Goal: Information Seeking & Learning: Learn about a topic

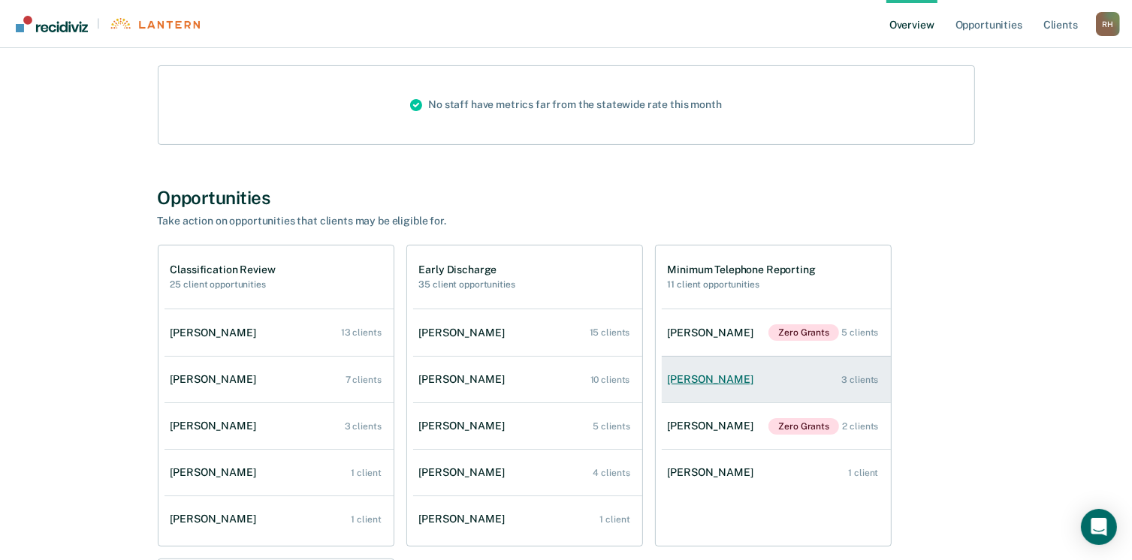
scroll to position [225, 0]
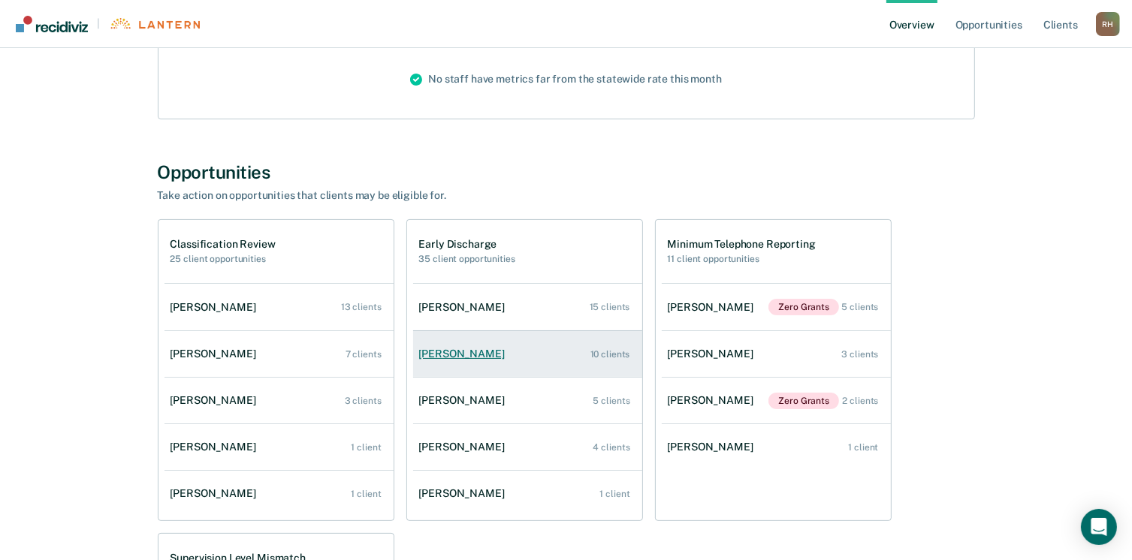
click at [508, 355] on link "[PERSON_NAME] 10 clients" at bounding box center [527, 354] width 229 height 43
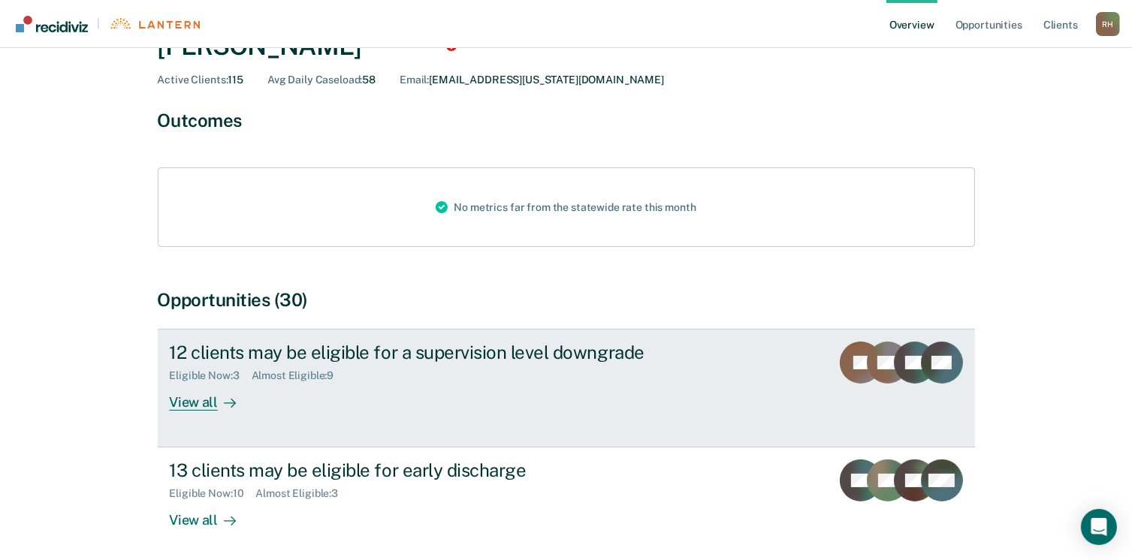
scroll to position [64, 0]
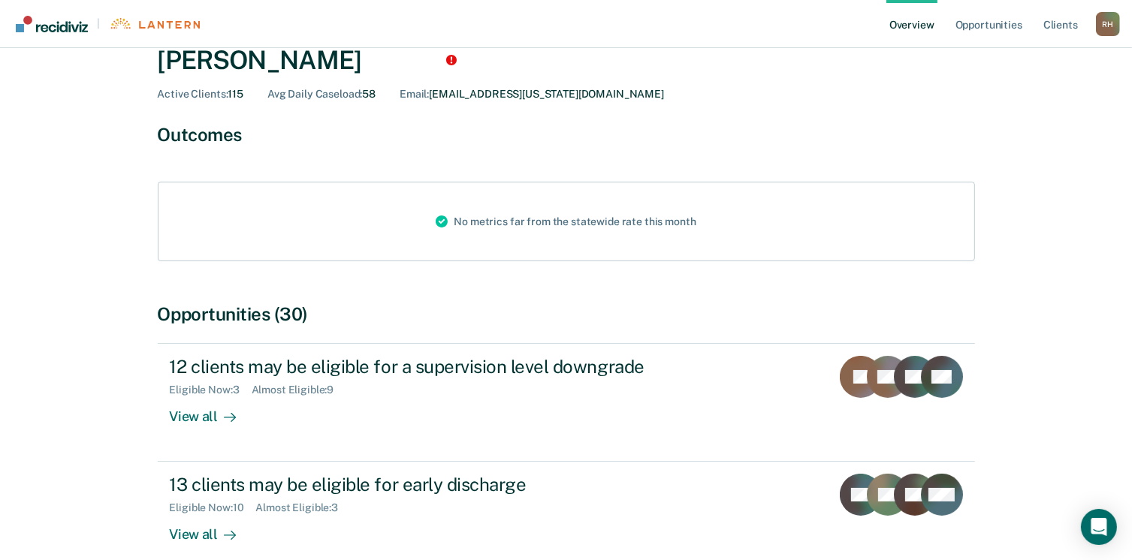
click at [228, 317] on div "Opportunities (30)" at bounding box center [566, 314] width 817 height 22
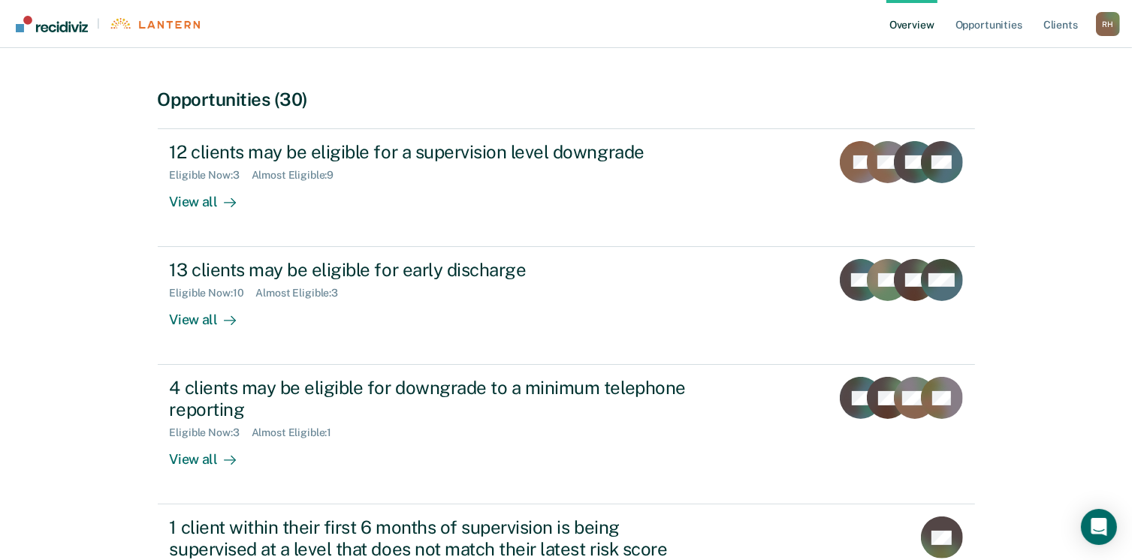
scroll to position [0, 0]
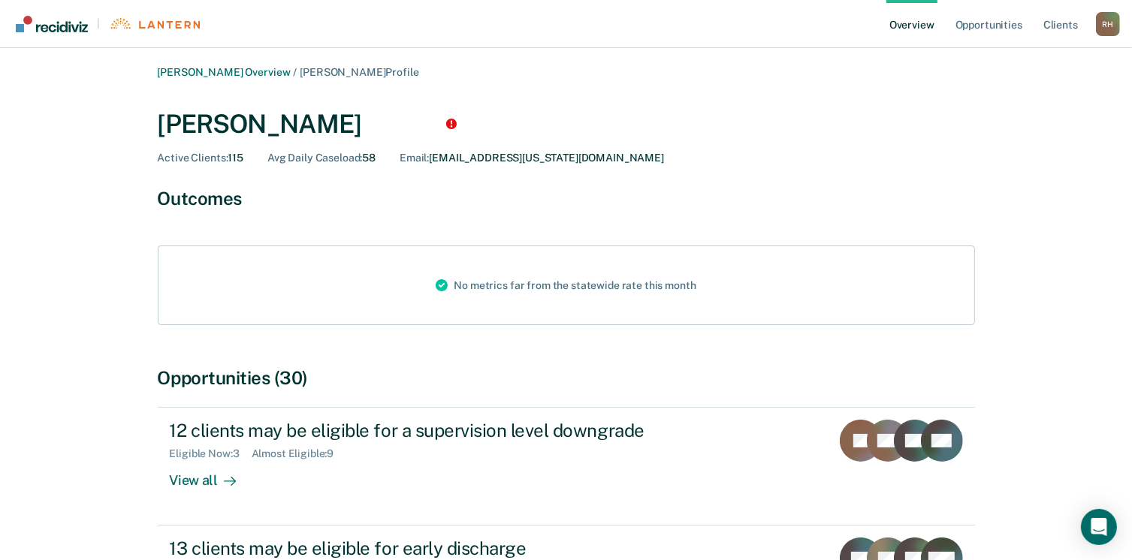
drag, startPoint x: 213, startPoint y: 129, endPoint x: 263, endPoint y: 118, distance: 50.8
click at [214, 128] on div "[PERSON_NAME]" at bounding box center [566, 124] width 817 height 31
click at [927, 20] on link "Overview" at bounding box center [911, 24] width 51 height 48
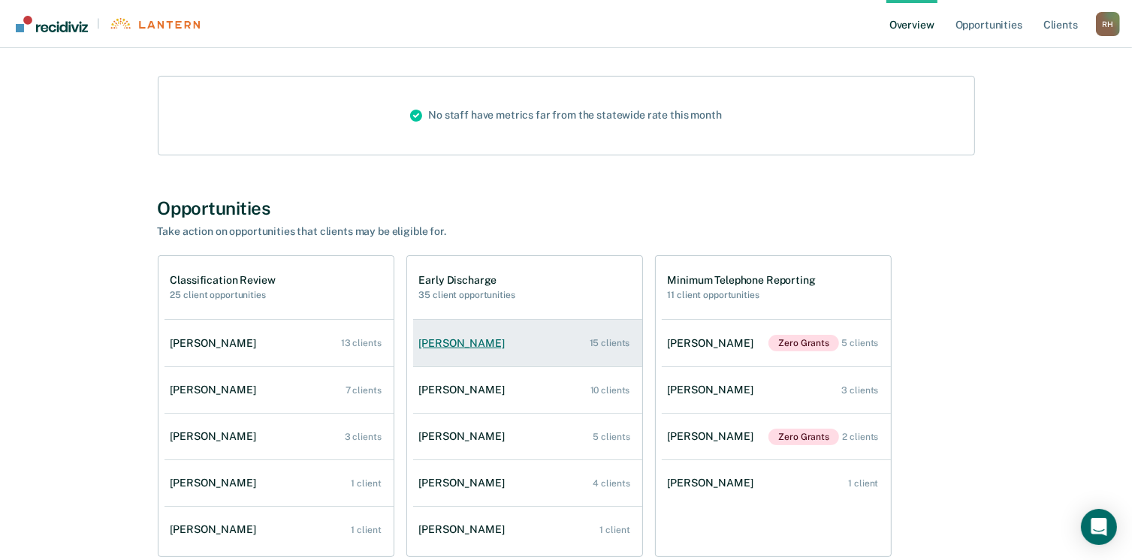
scroll to position [225, 0]
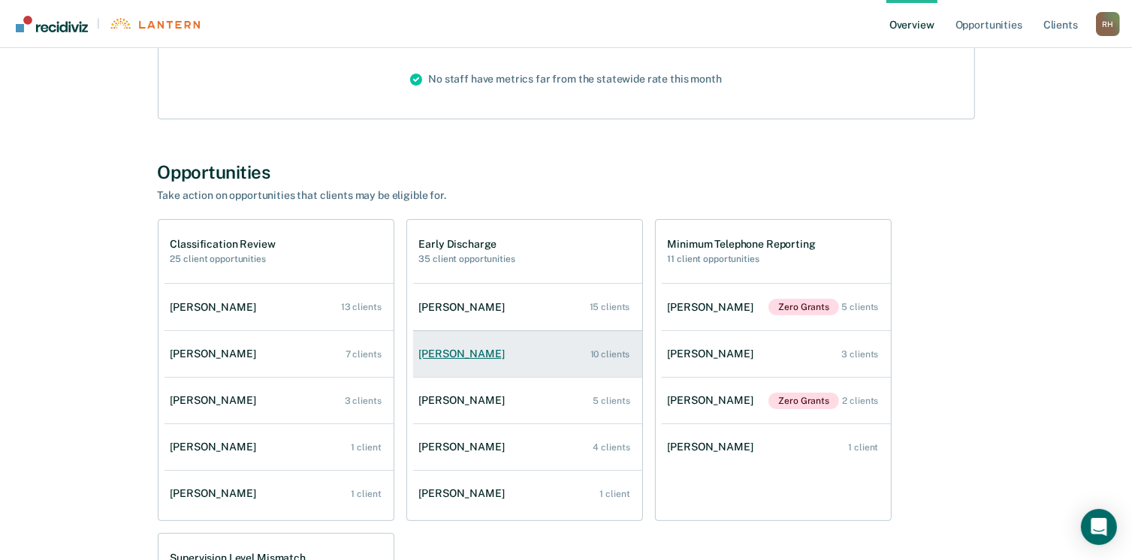
click at [517, 350] on link "[PERSON_NAME] 10 clients" at bounding box center [527, 354] width 229 height 43
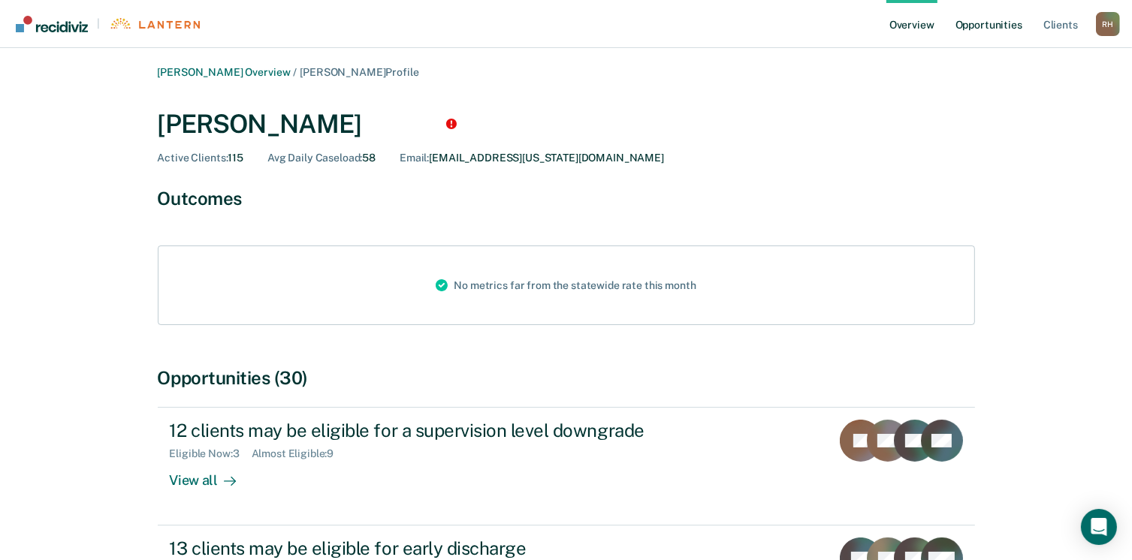
click at [1006, 20] on link "Opportunities" at bounding box center [988, 24] width 73 height 48
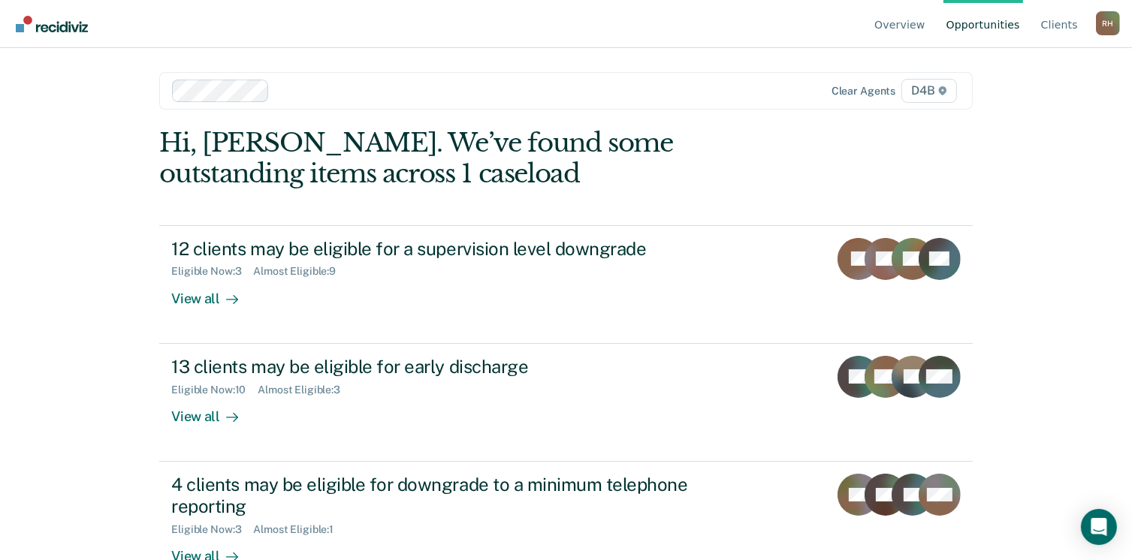
click at [1039, 193] on div "Overview Opportunities Client s [PERSON_NAME] [PERSON_NAME] Profile How it work…" at bounding box center [566, 280] width 1132 height 560
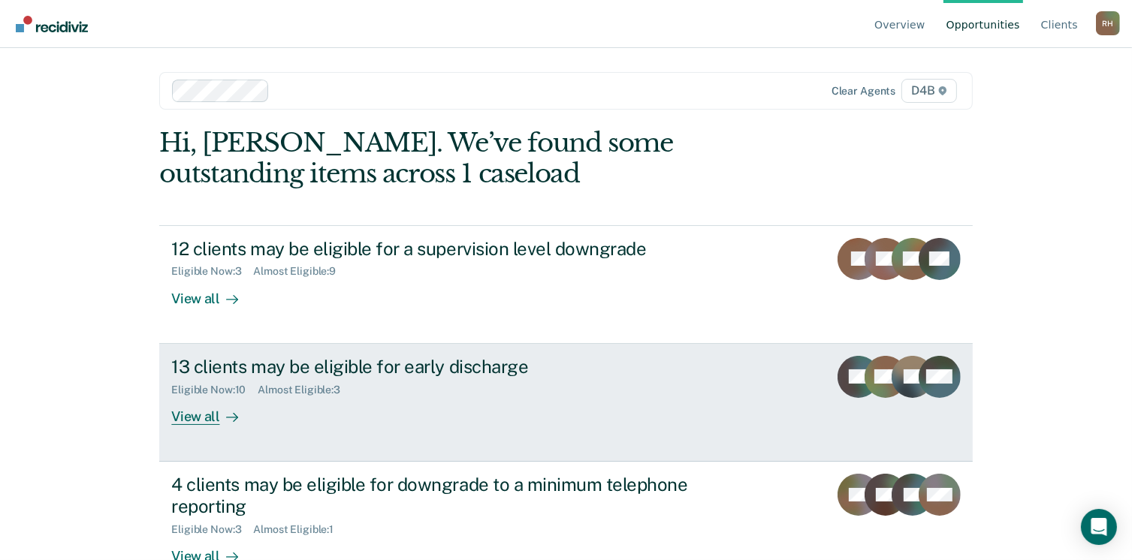
click at [173, 418] on div "View all" at bounding box center [213, 410] width 84 height 29
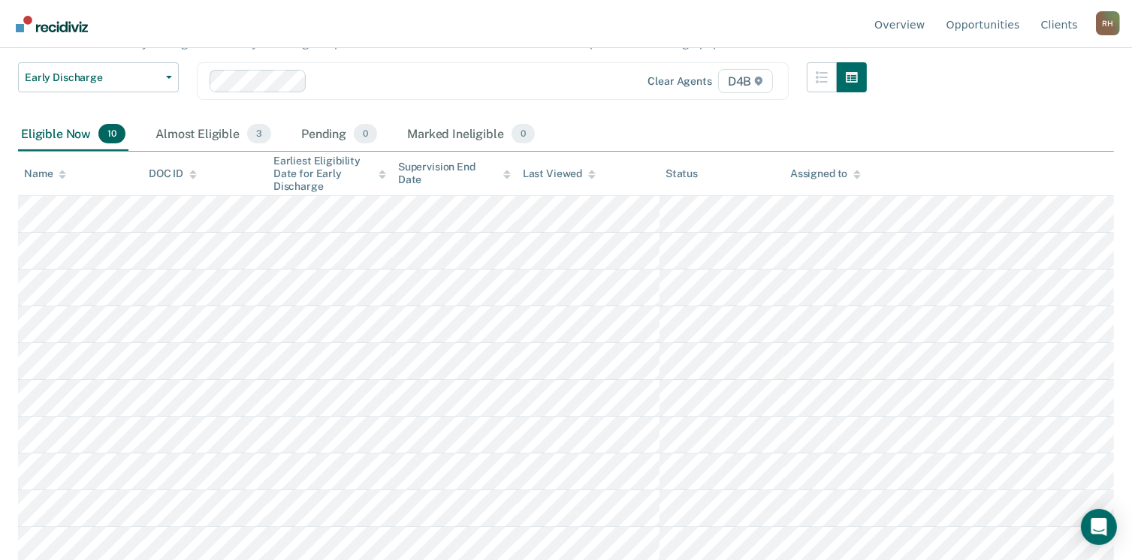
scroll to position [155, 0]
click at [437, 131] on div "Marked Ineligible 0" at bounding box center [471, 132] width 134 height 33
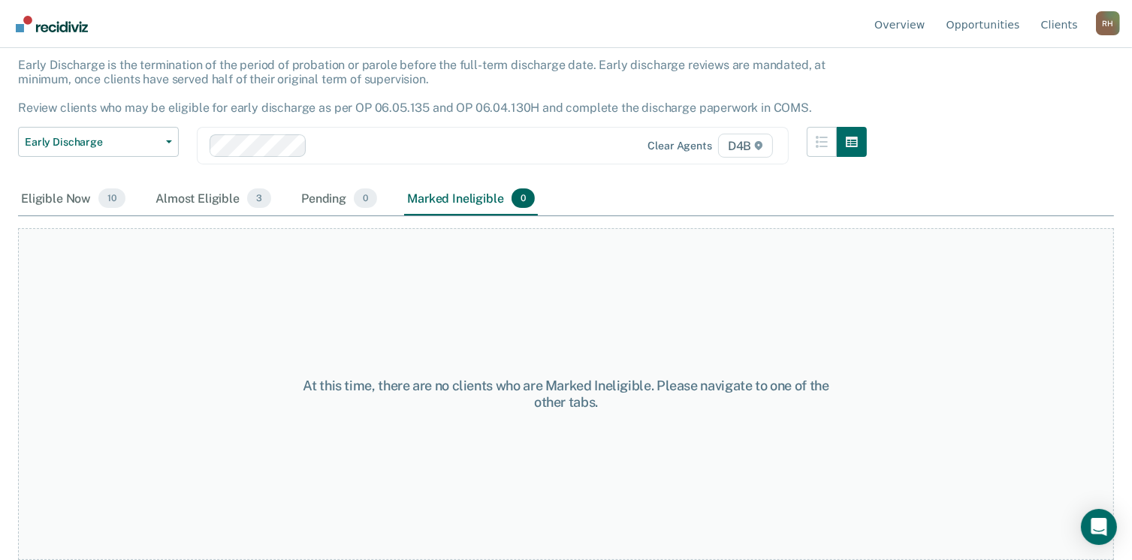
scroll to position [87, 0]
click at [212, 200] on div "Almost Eligible 3" at bounding box center [213, 200] width 122 height 33
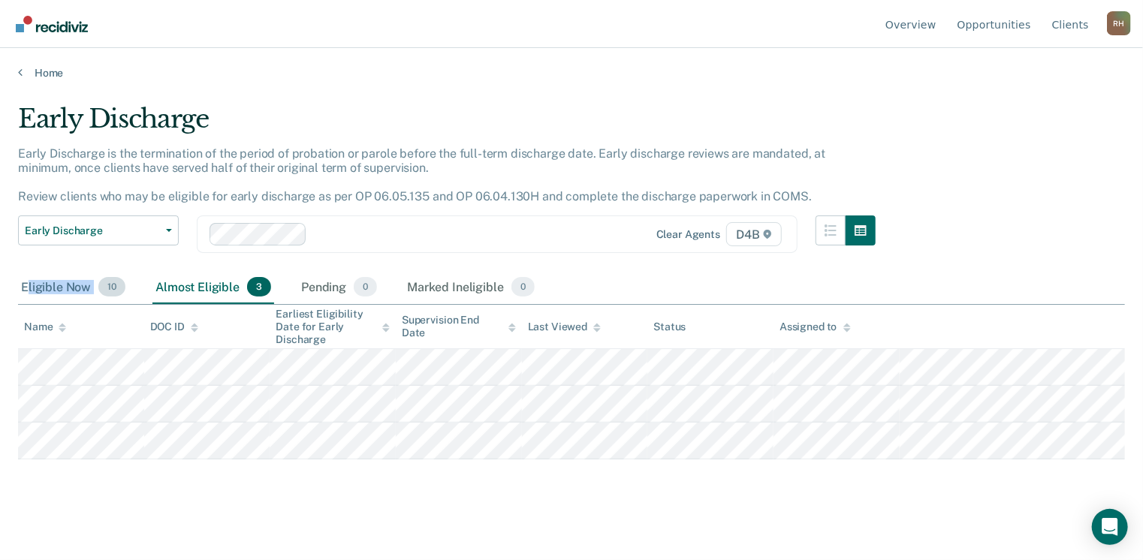
click at [26, 292] on div "Eligible Now 10" at bounding box center [73, 287] width 110 height 33
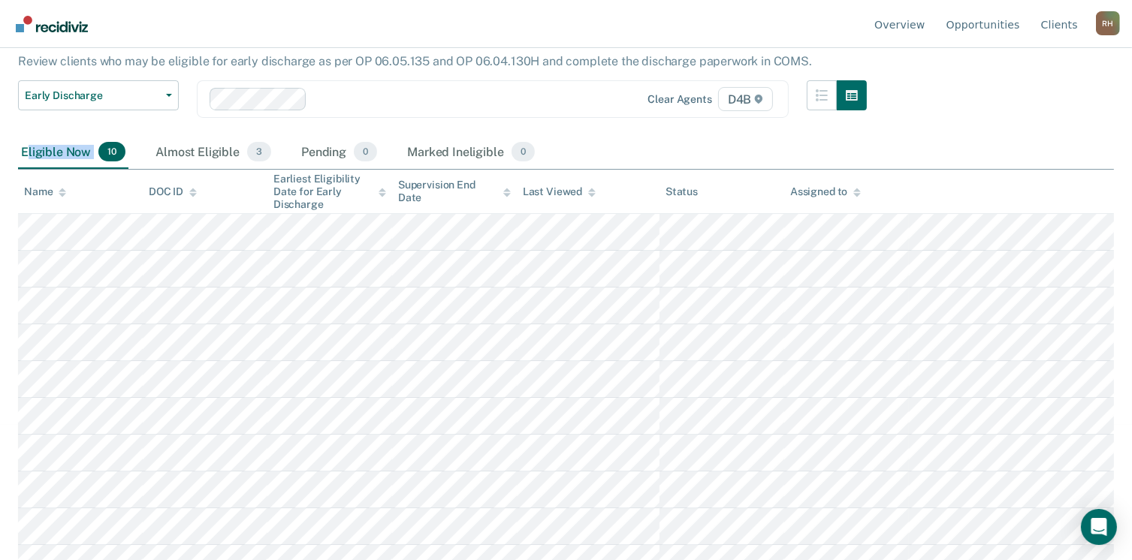
scroll to position [155, 0]
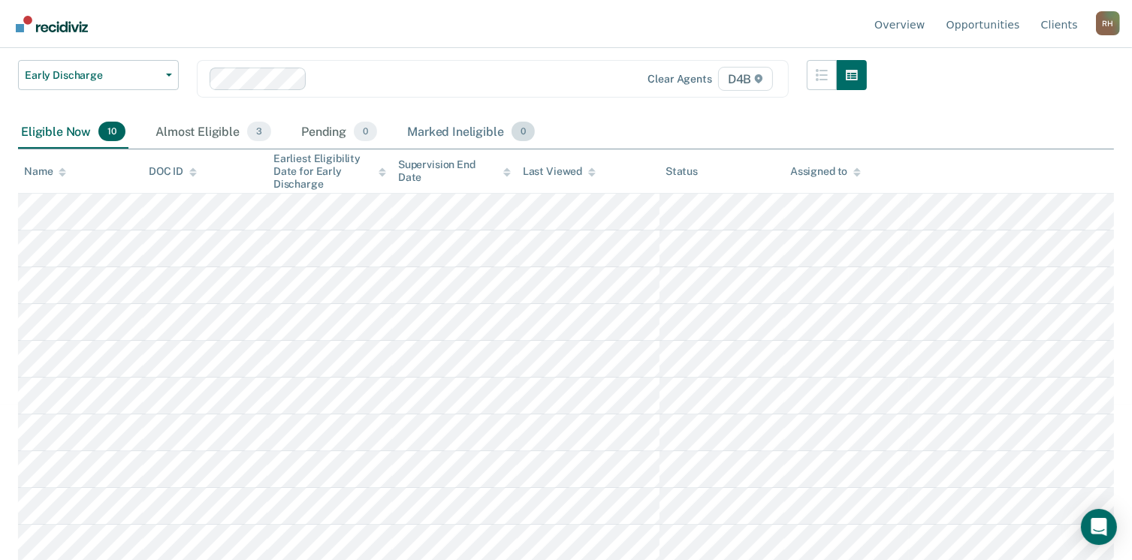
click at [427, 131] on div "Marked Ineligible 0" at bounding box center [471, 132] width 134 height 33
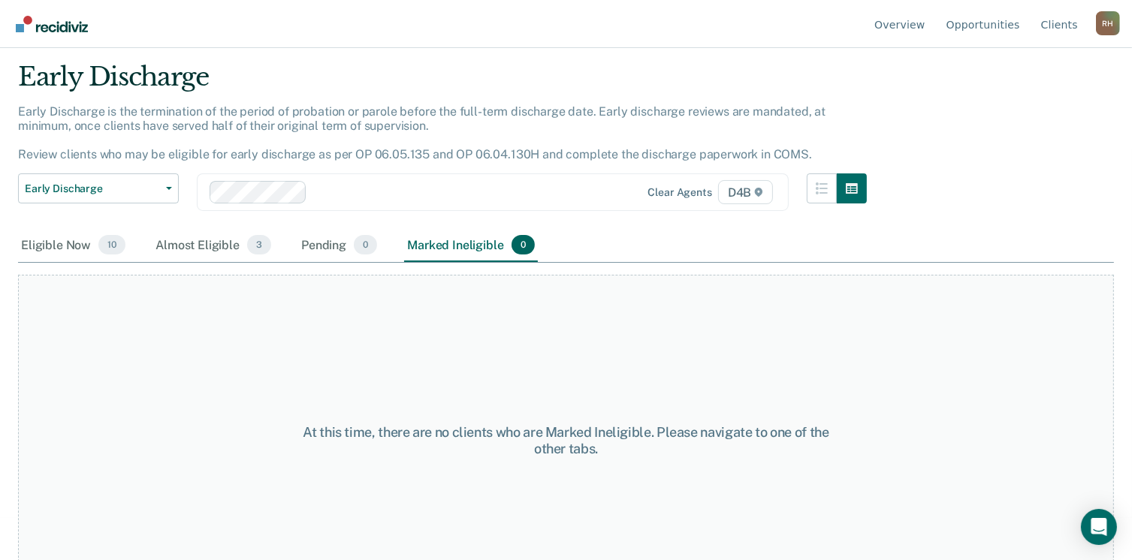
scroll to position [0, 0]
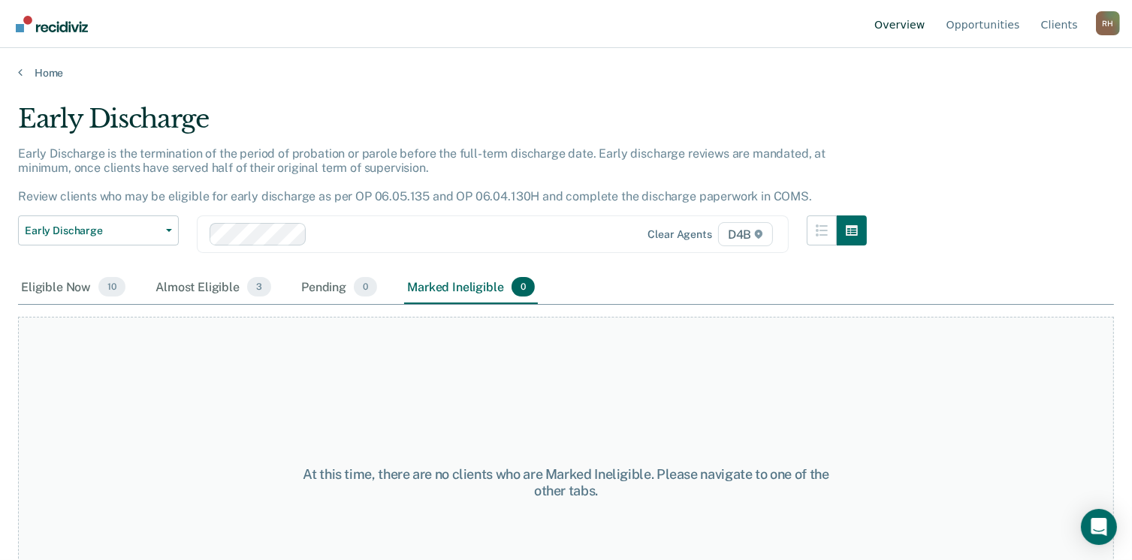
click at [928, 23] on link "Overview" at bounding box center [899, 24] width 57 height 48
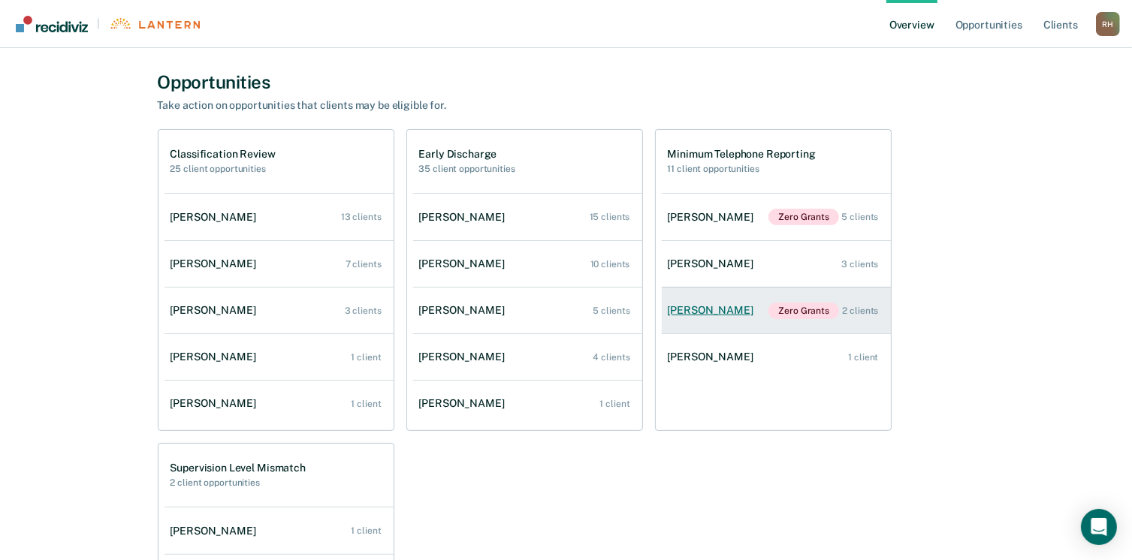
scroll to position [451, 0]
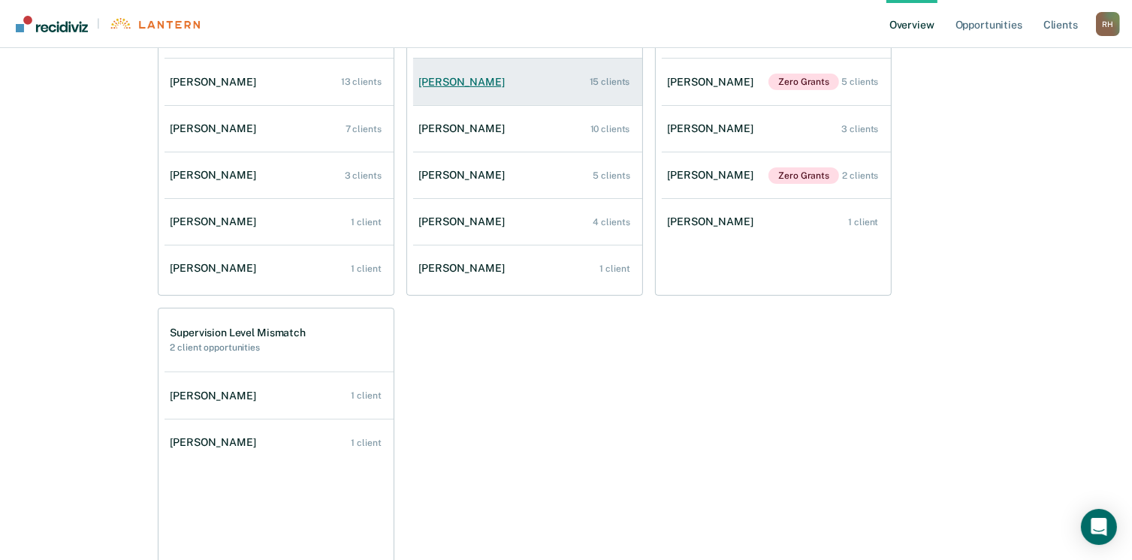
click at [535, 85] on link "[PERSON_NAME] 15 clients" at bounding box center [527, 82] width 229 height 43
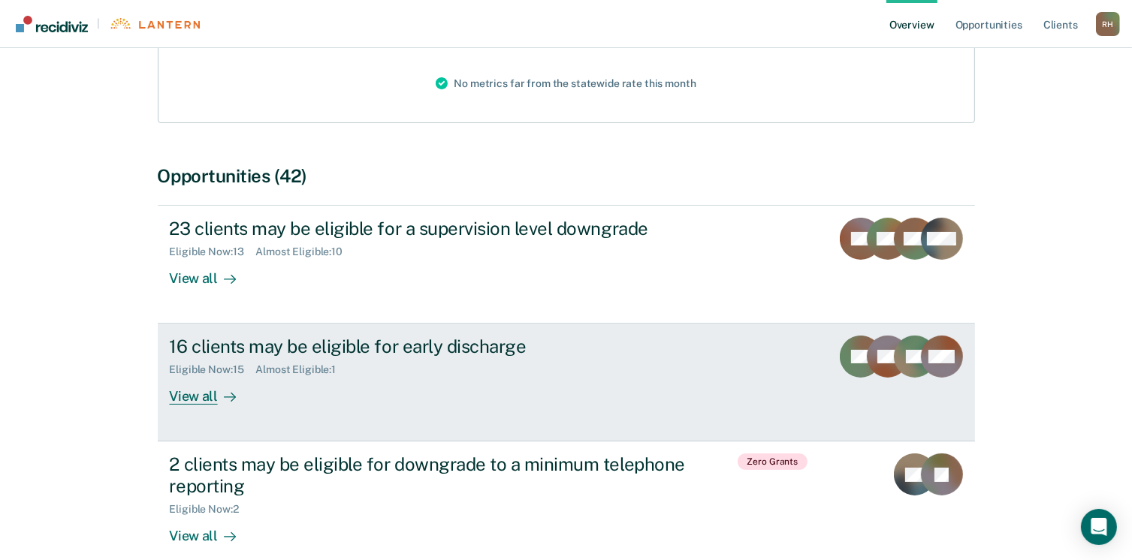
scroll to position [225, 0]
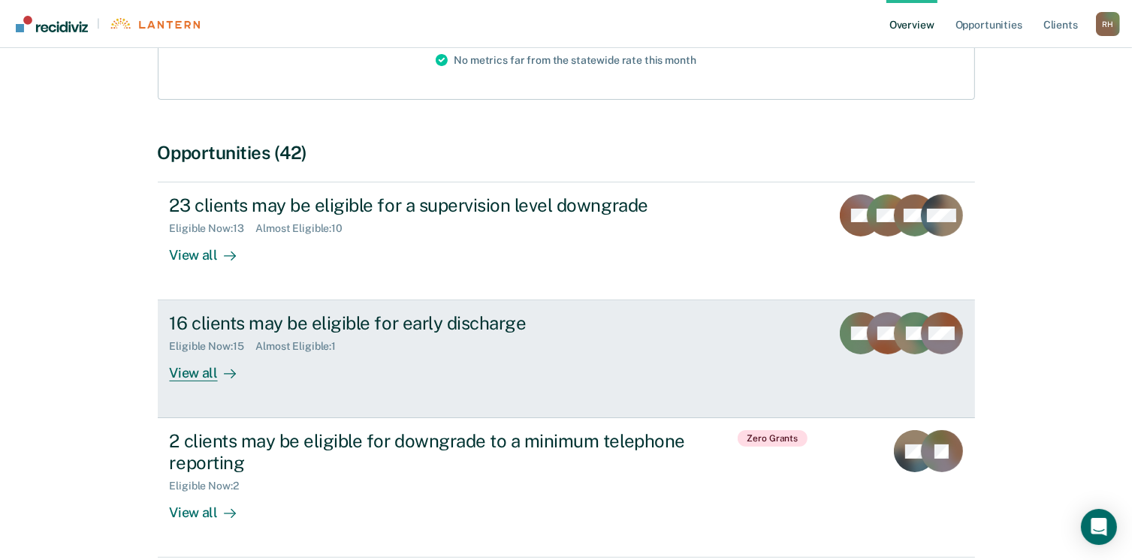
click at [196, 376] on div "View all" at bounding box center [212, 367] width 84 height 29
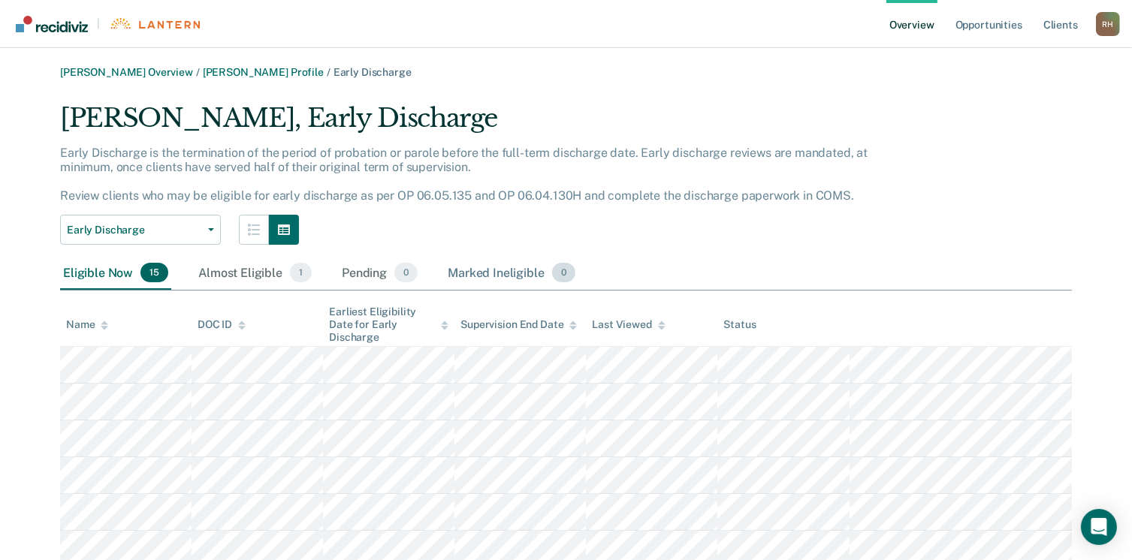
click at [495, 266] on div "Marked Ineligible 0" at bounding box center [512, 273] width 134 height 33
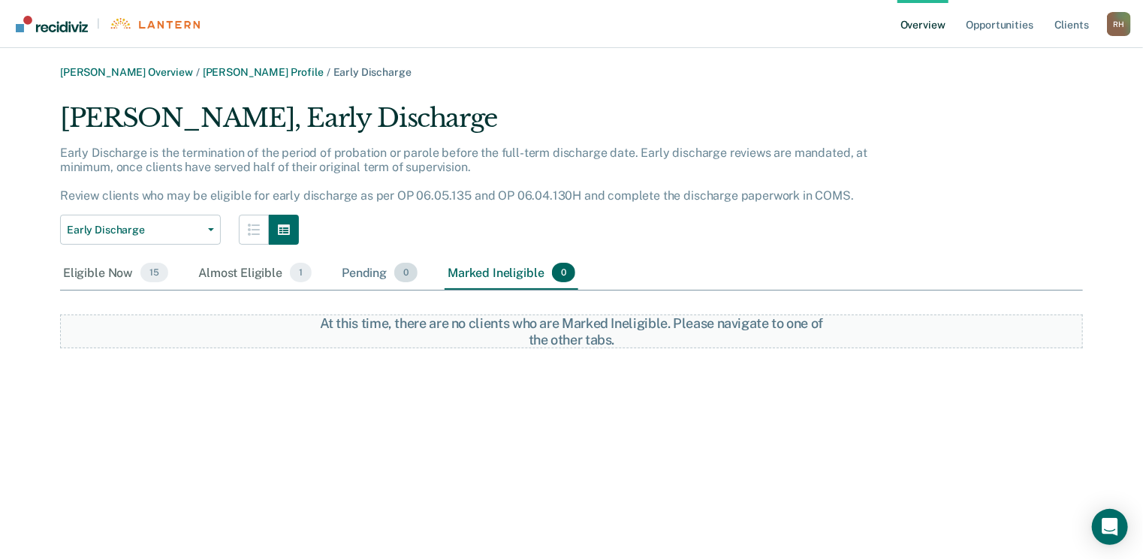
click at [365, 279] on div "Pending 0" at bounding box center [380, 273] width 82 height 33
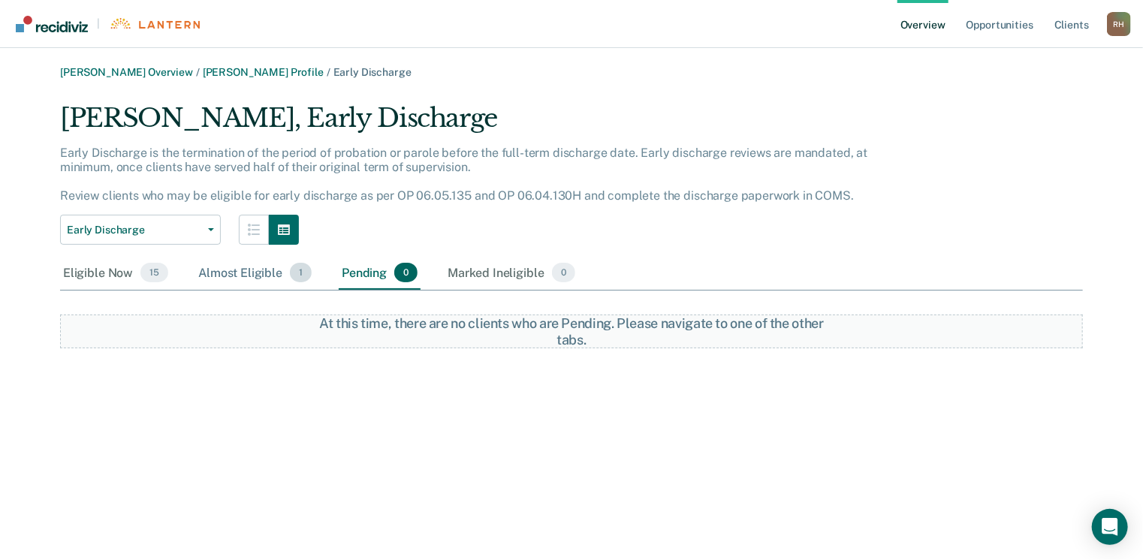
click at [253, 275] on div "Almost Eligible 1" at bounding box center [254, 273] width 119 height 33
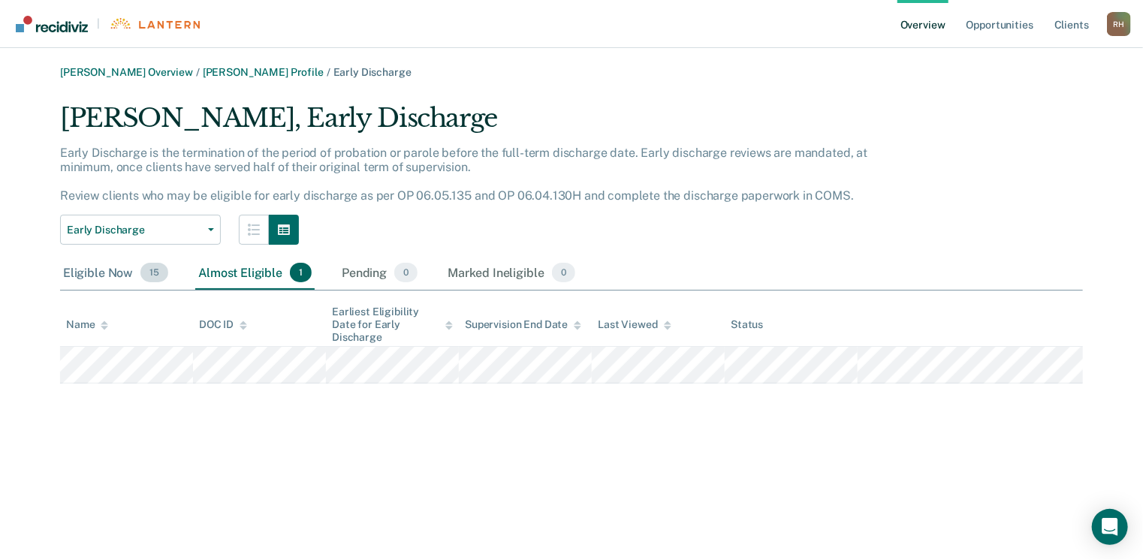
click at [87, 277] on div "Eligible Now 15" at bounding box center [115, 273] width 111 height 33
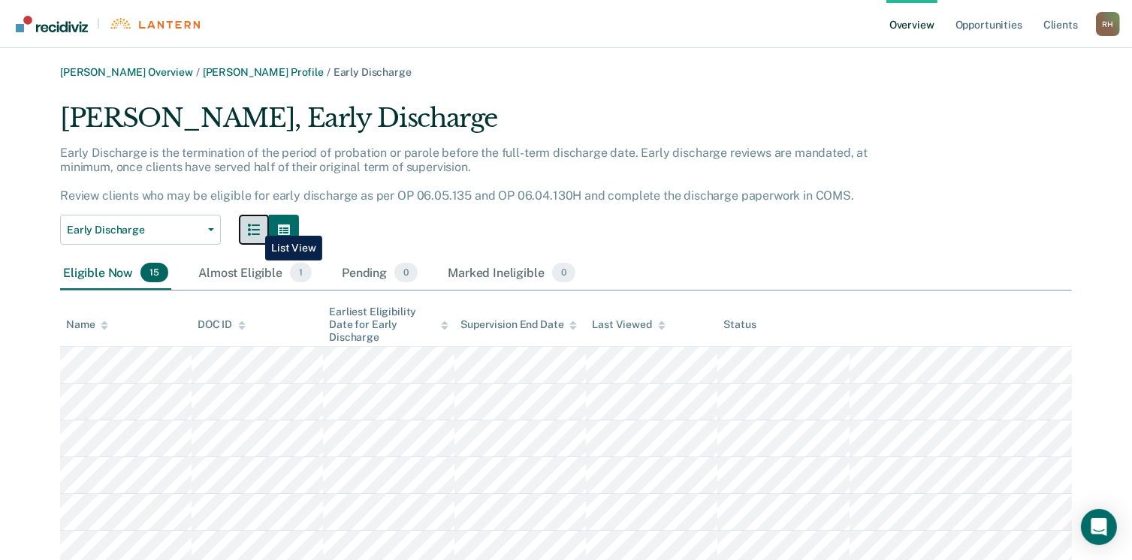
click at [254, 225] on icon "button" at bounding box center [254, 230] width 12 height 12
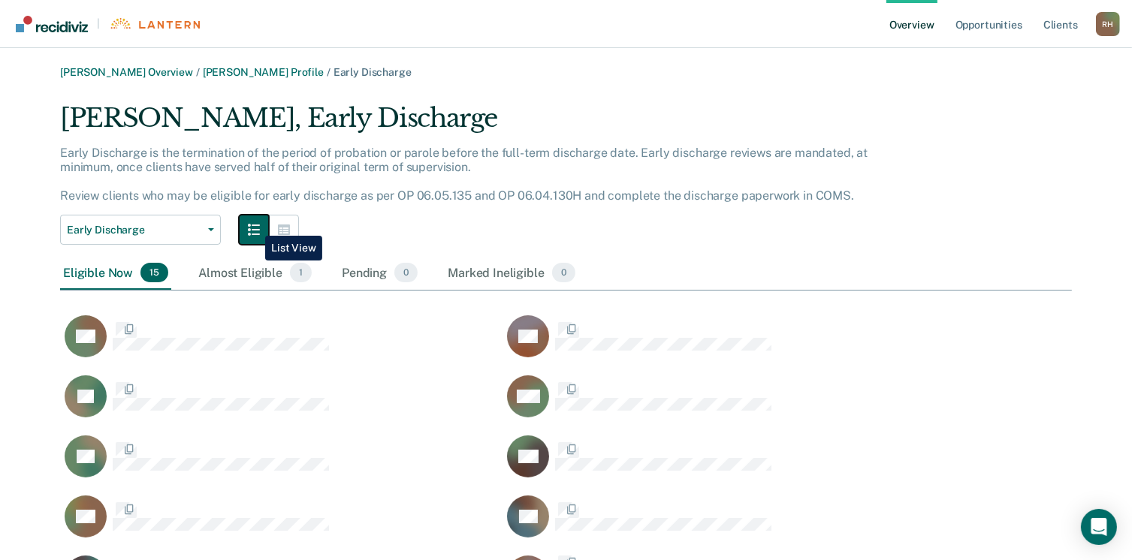
scroll to position [680, 1000]
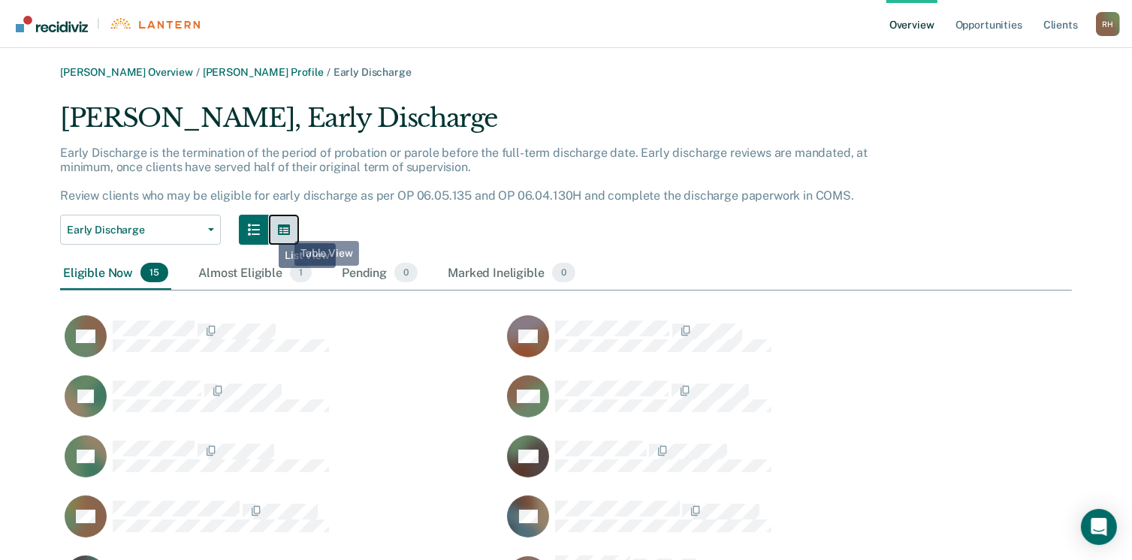
click at [285, 229] on icon "button" at bounding box center [284, 230] width 12 height 11
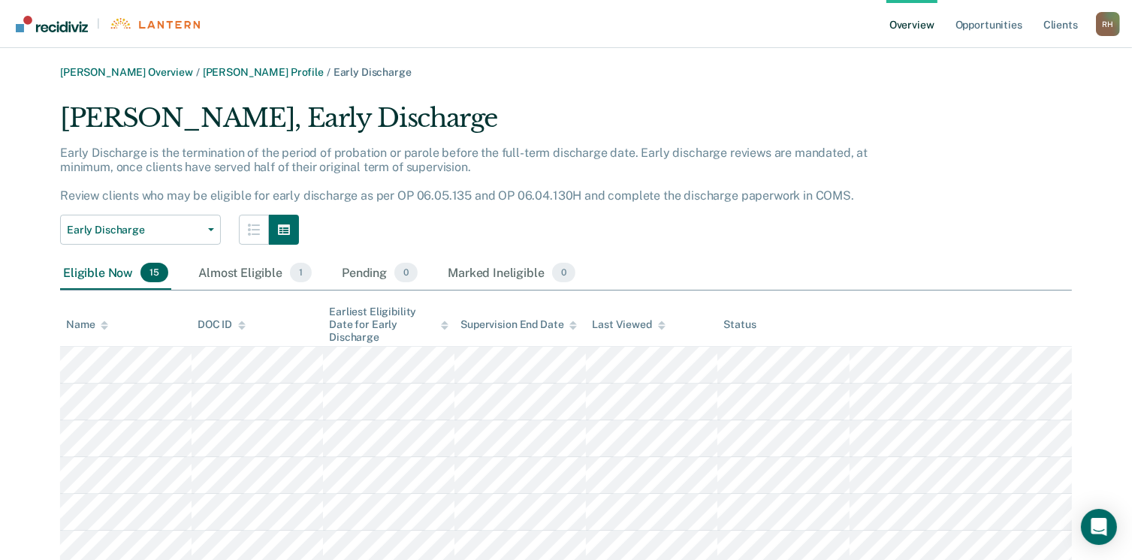
click at [112, 271] on div "Eligible Now 15" at bounding box center [115, 273] width 111 height 33
click at [196, 226] on span "Early Discharge" at bounding box center [134, 230] width 135 height 13
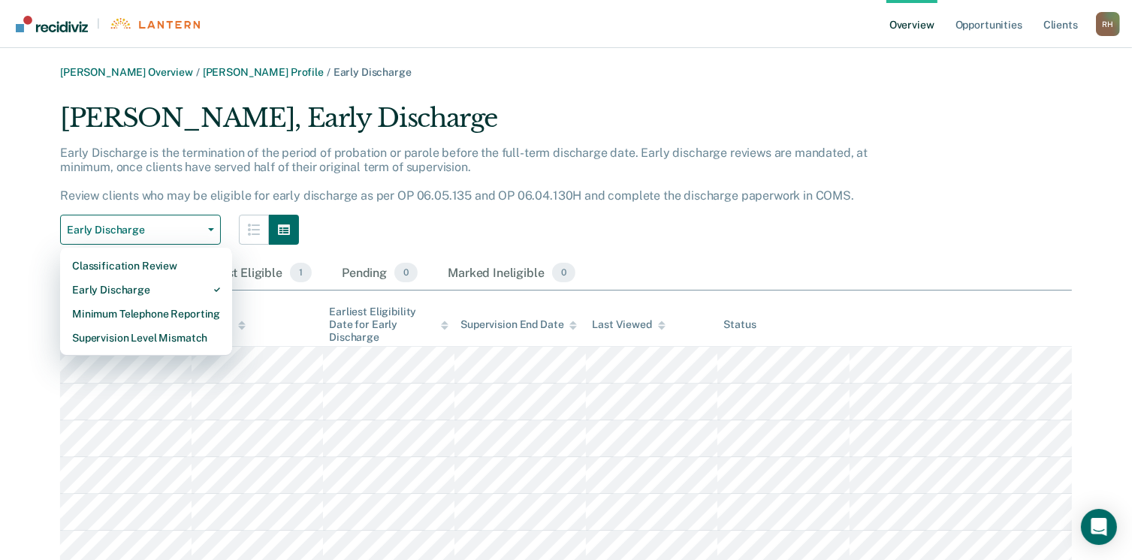
click at [789, 249] on div "[PERSON_NAME], Early Discharge Early Discharge is the termination of the period…" at bounding box center [566, 501] width 1012 height 797
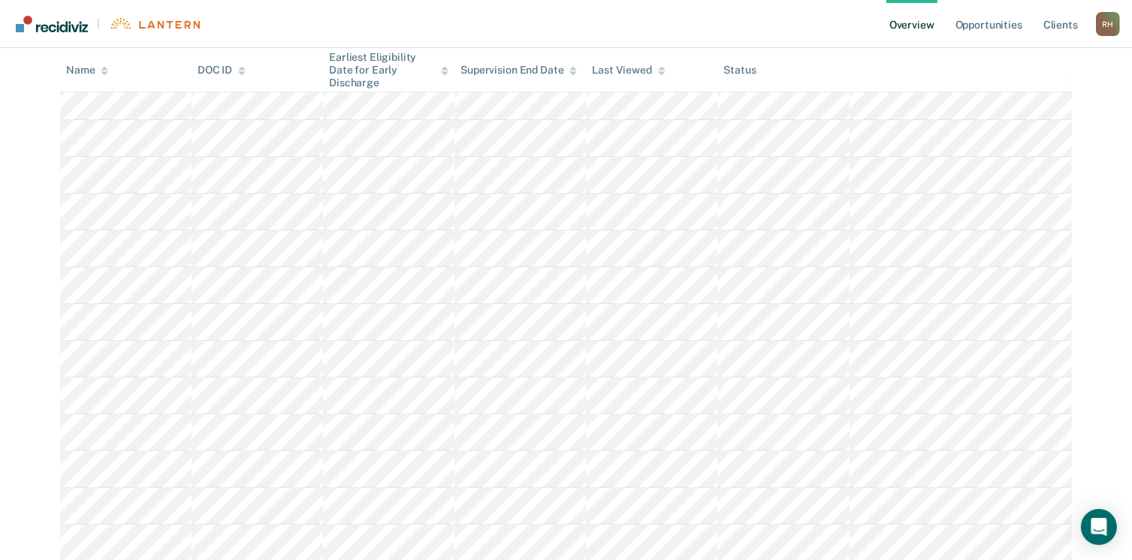
scroll to position [311, 0]
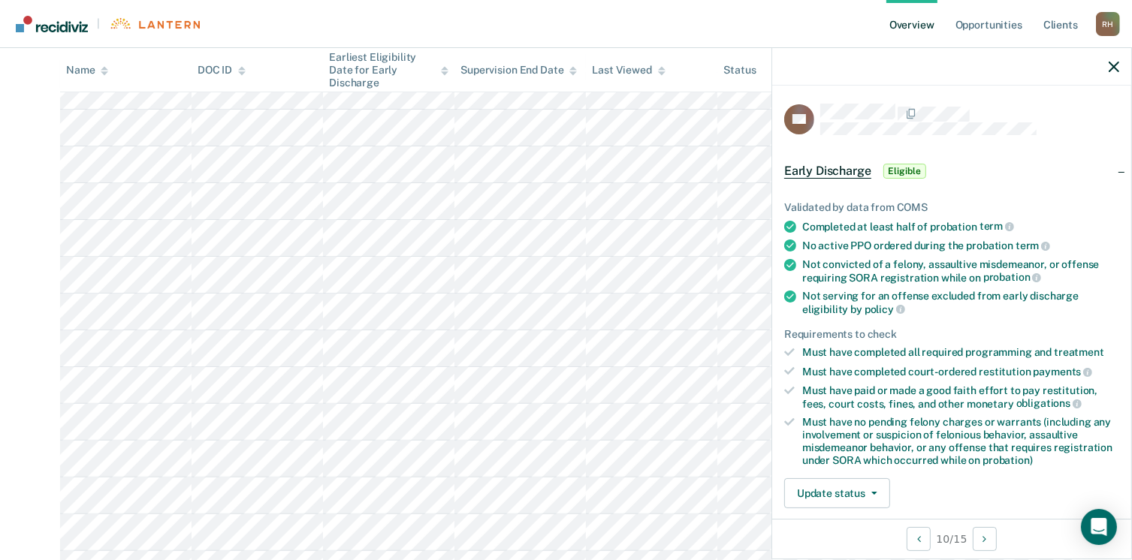
click at [830, 172] on span "Early Discharge" at bounding box center [827, 171] width 87 height 15
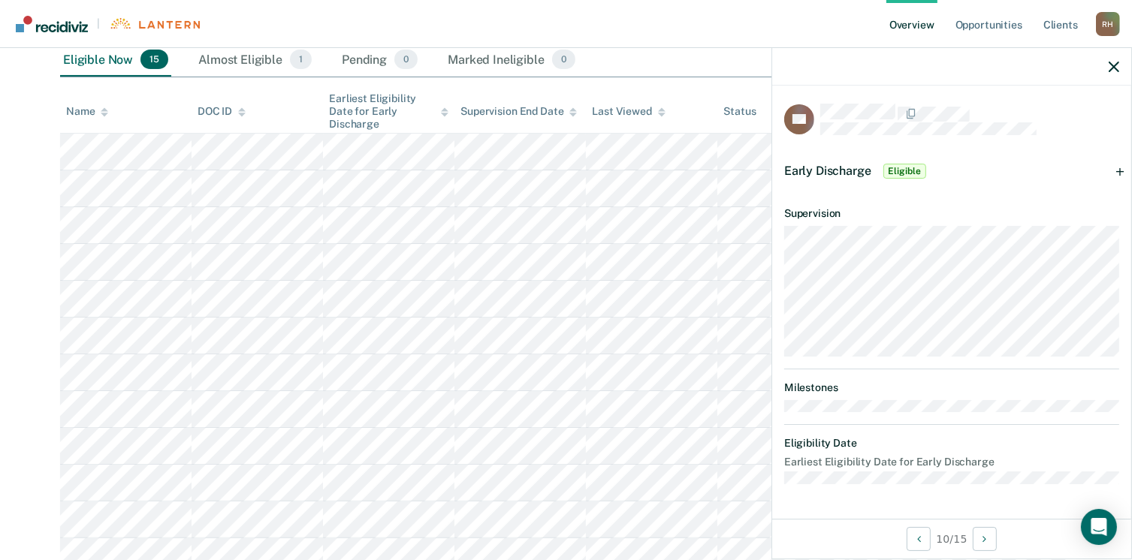
scroll to position [11, 0]
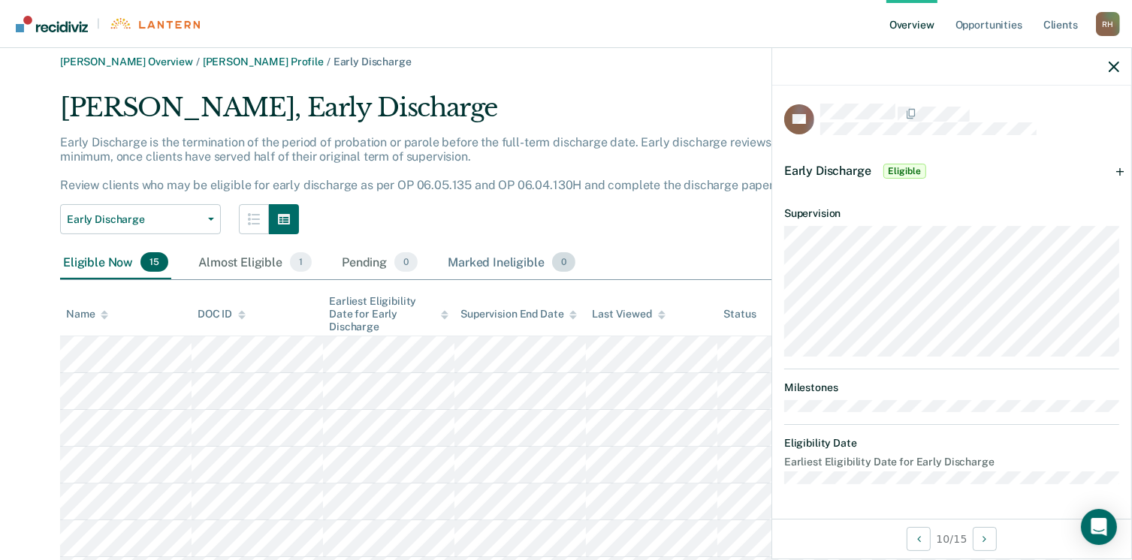
click at [491, 261] on div "Marked Ineligible 0" at bounding box center [512, 262] width 134 height 33
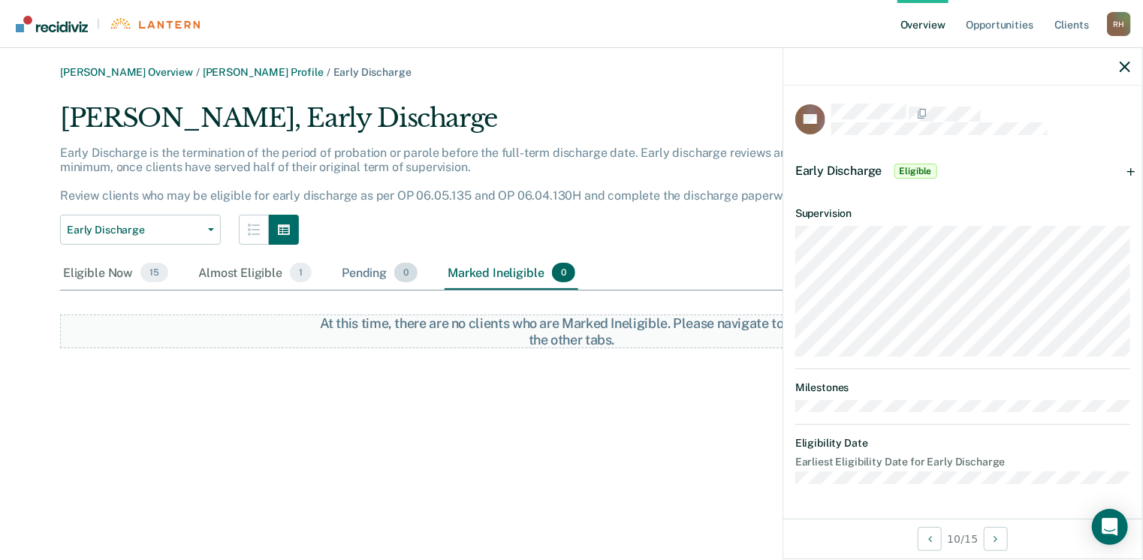
click at [373, 275] on div "Pending 0" at bounding box center [380, 273] width 82 height 33
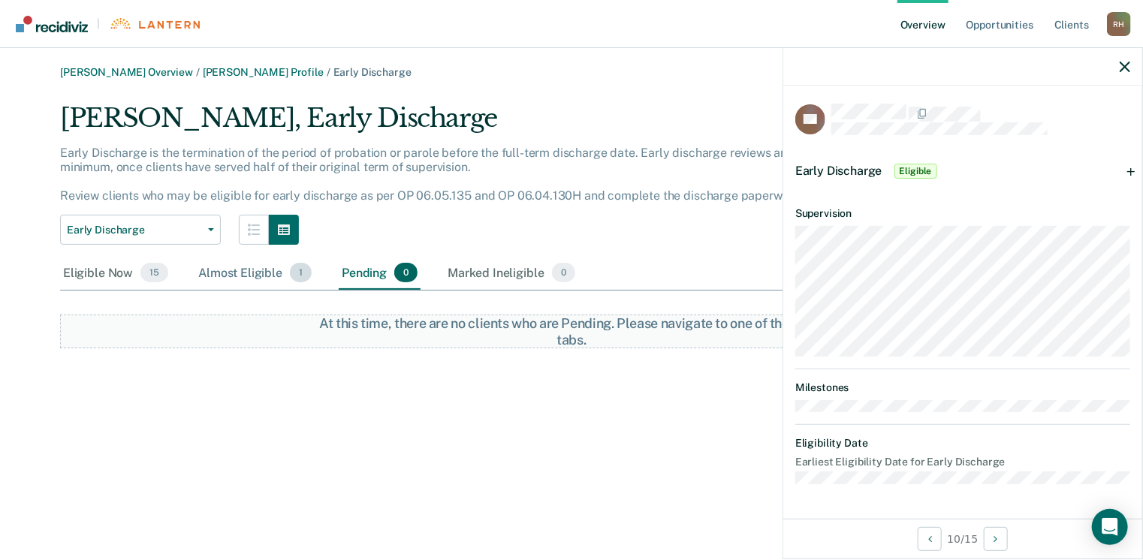
click at [256, 276] on div "Almost Eligible 1" at bounding box center [254, 273] width 119 height 33
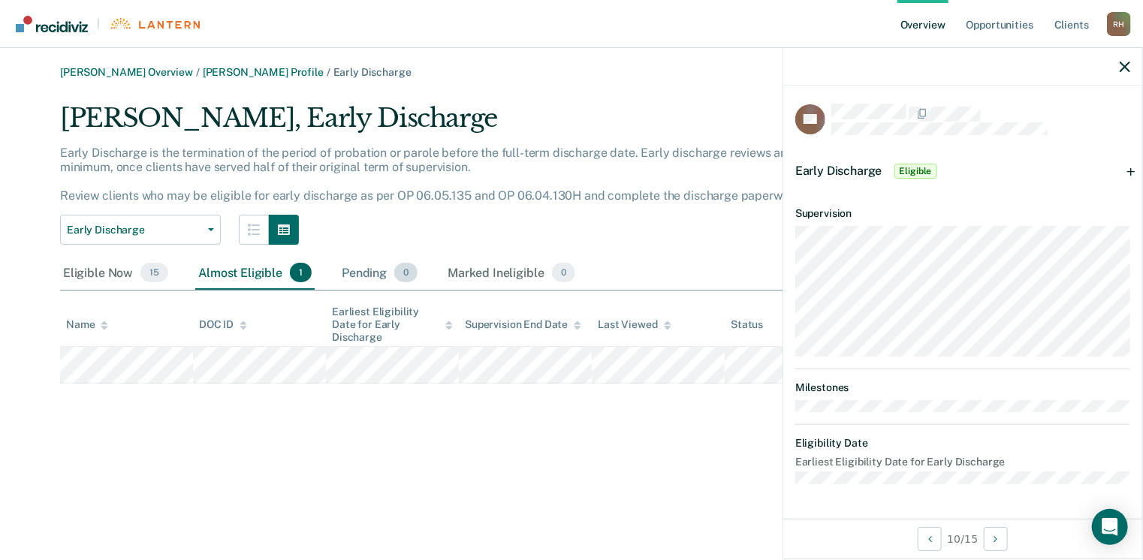
click at [345, 273] on div "Pending 0" at bounding box center [380, 273] width 82 height 33
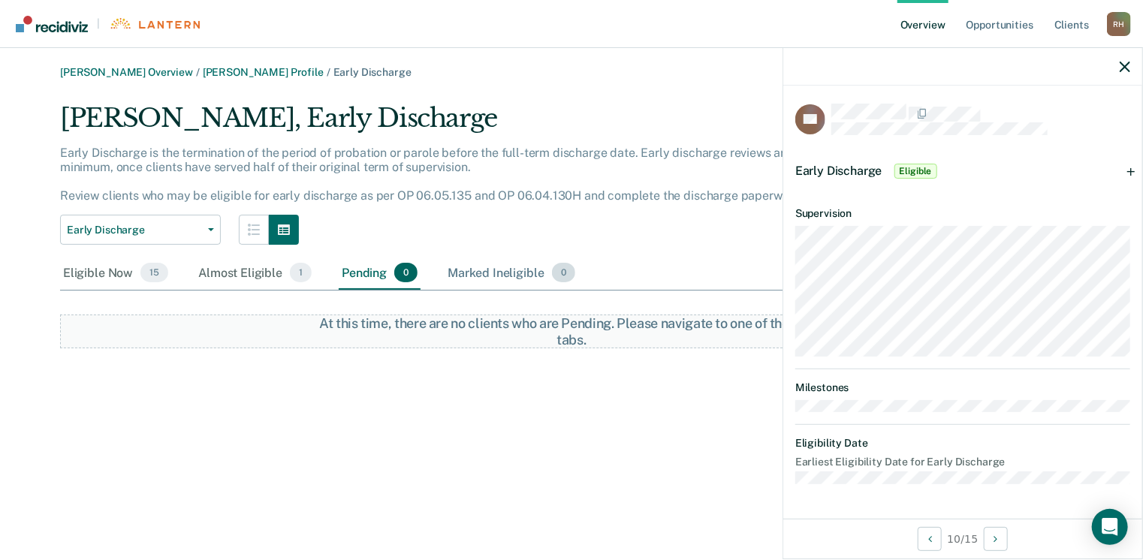
click at [475, 267] on div "Marked Ineligible 0" at bounding box center [512, 273] width 134 height 33
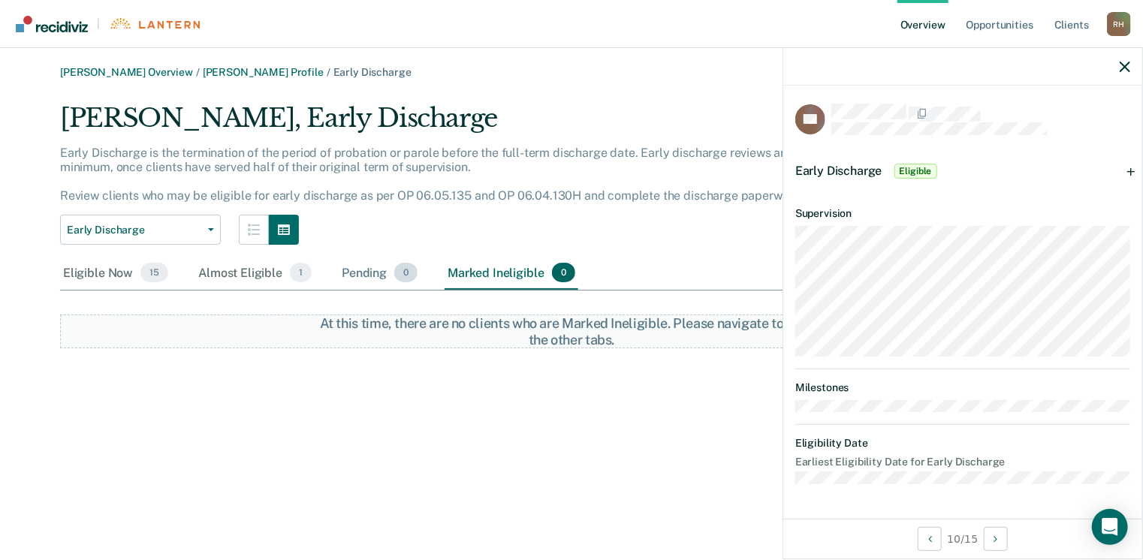
click at [379, 273] on div "Pending 0" at bounding box center [380, 273] width 82 height 33
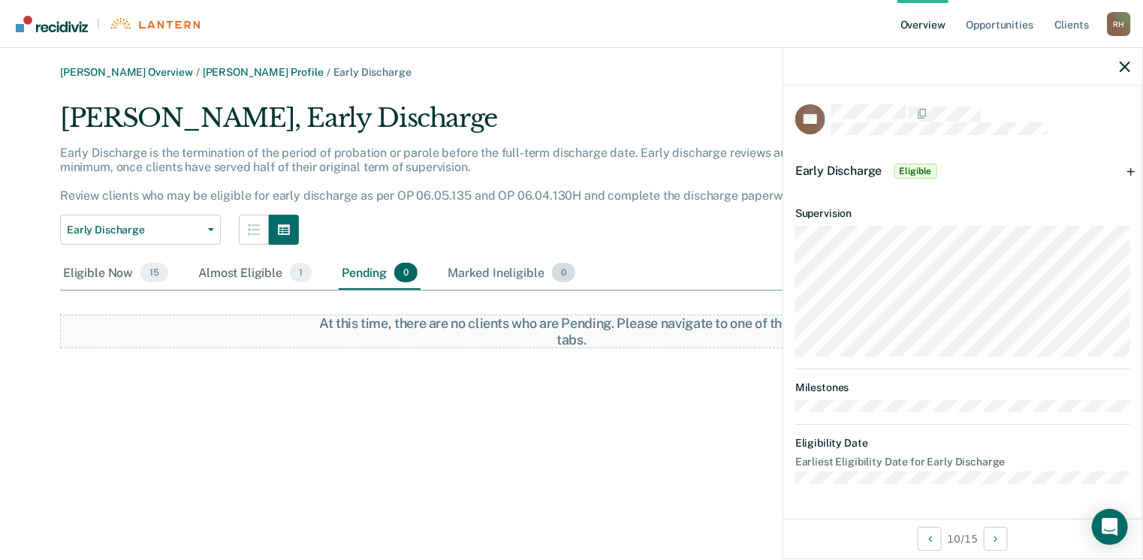
click at [502, 273] on div "Marked Ineligible 0" at bounding box center [512, 273] width 134 height 33
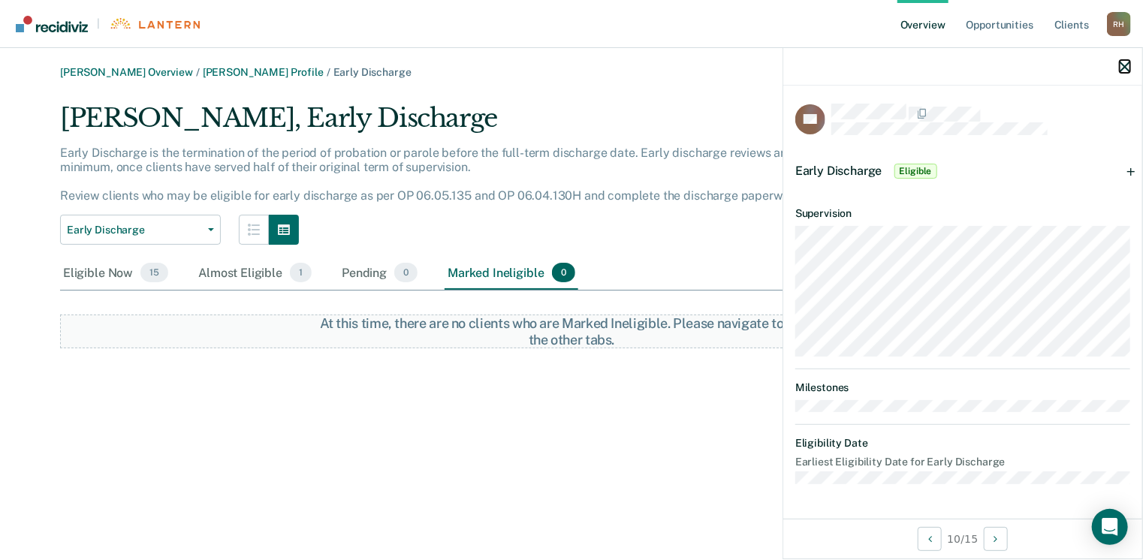
click at [1127, 67] on icon "button" at bounding box center [1125, 67] width 11 height 11
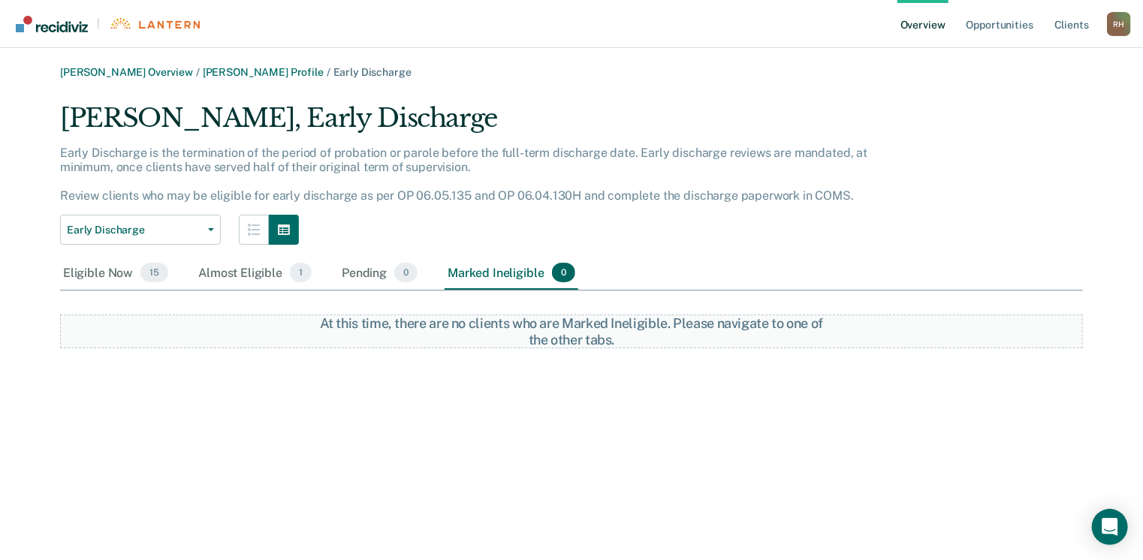
click at [922, 29] on link "Overview" at bounding box center [923, 24] width 51 height 48
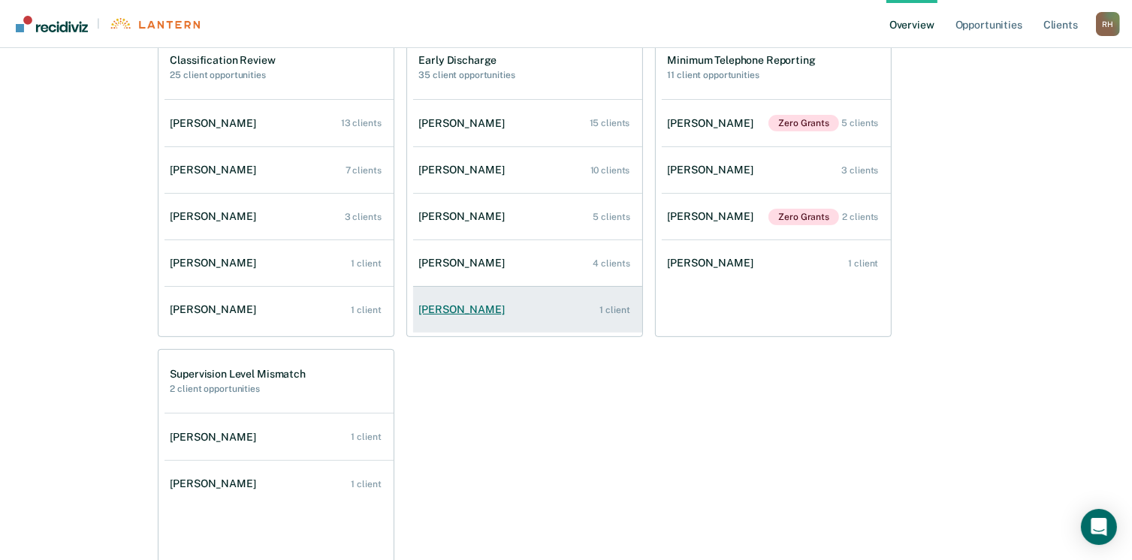
scroll to position [376, 0]
